Goal: Navigation & Orientation: Find specific page/section

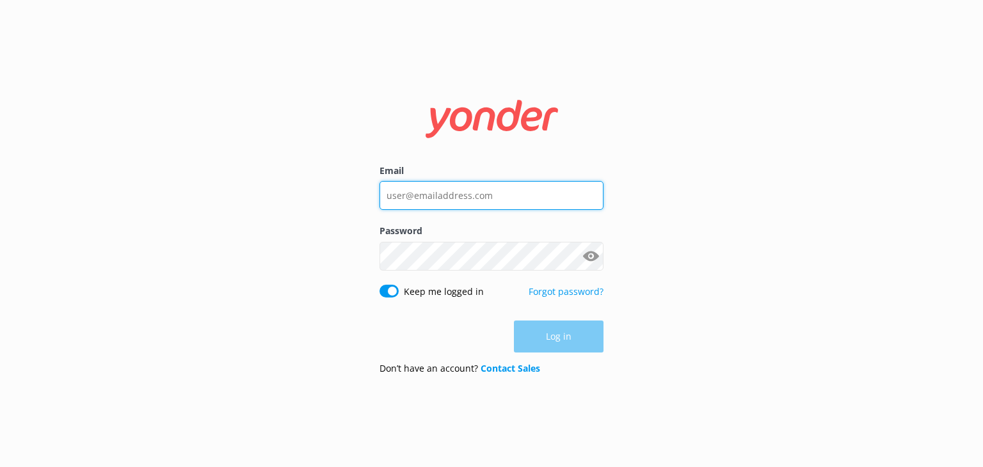
click at [514, 197] on input "Email" at bounding box center [492, 195] width 224 height 29
type input "[EMAIL_ADDRESS][DOMAIN_NAME]"
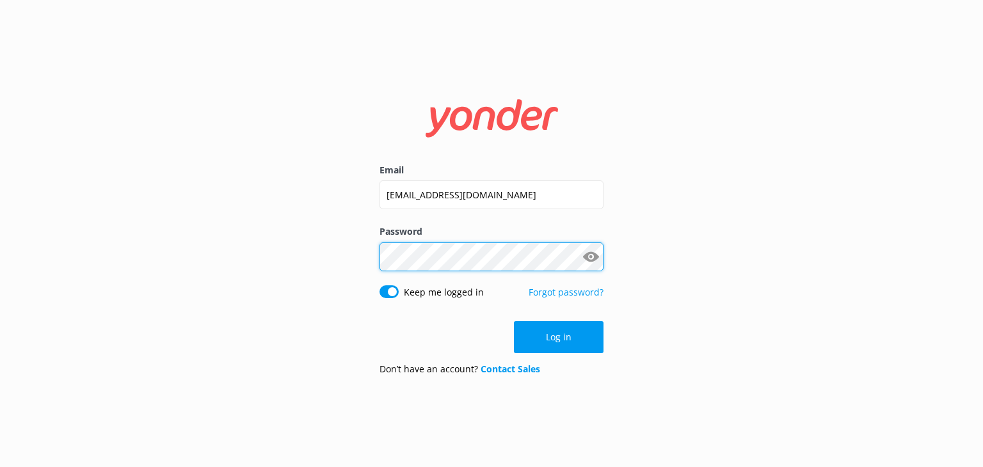
click button "Log in" at bounding box center [559, 337] width 90 height 32
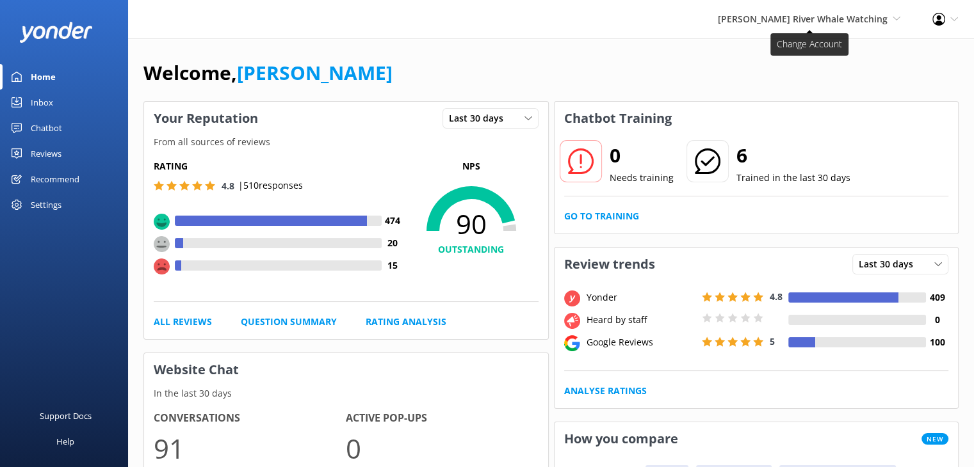
click at [846, 22] on span "[PERSON_NAME] River Whale Watching" at bounding box center [803, 19] width 170 height 12
click at [840, 57] on link "Wildcoast Adventures" at bounding box center [853, 55] width 128 height 31
